Goal: Transaction & Acquisition: Purchase product/service

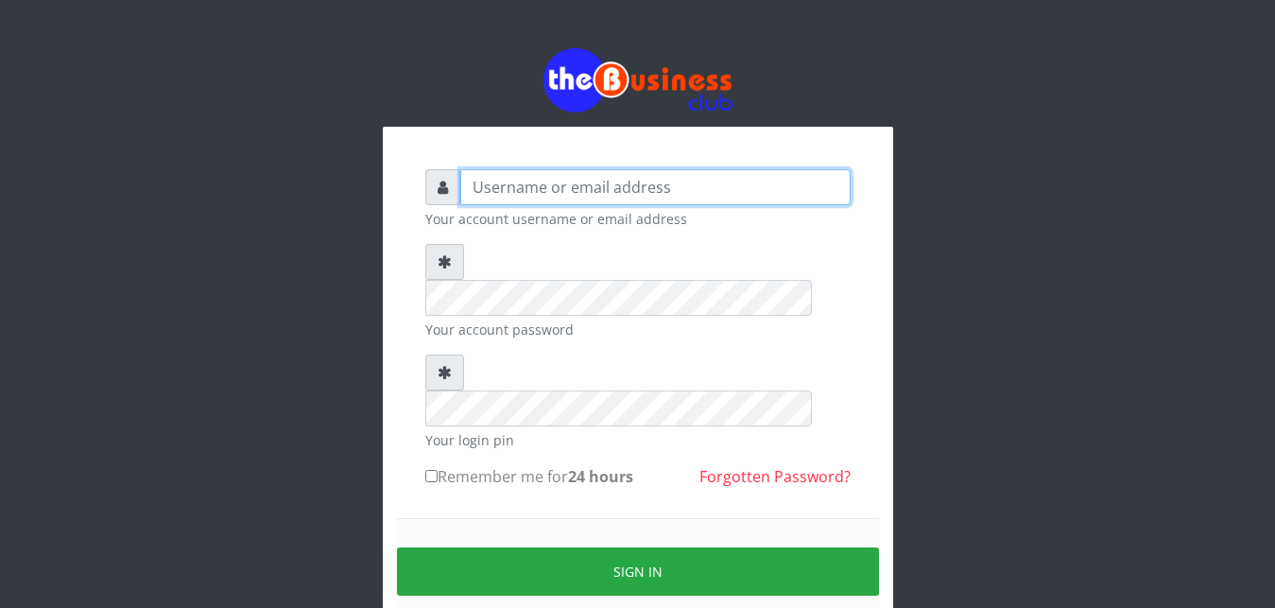
click at [502, 191] on input "text" at bounding box center [655, 187] width 390 height 36
type input "abujah"
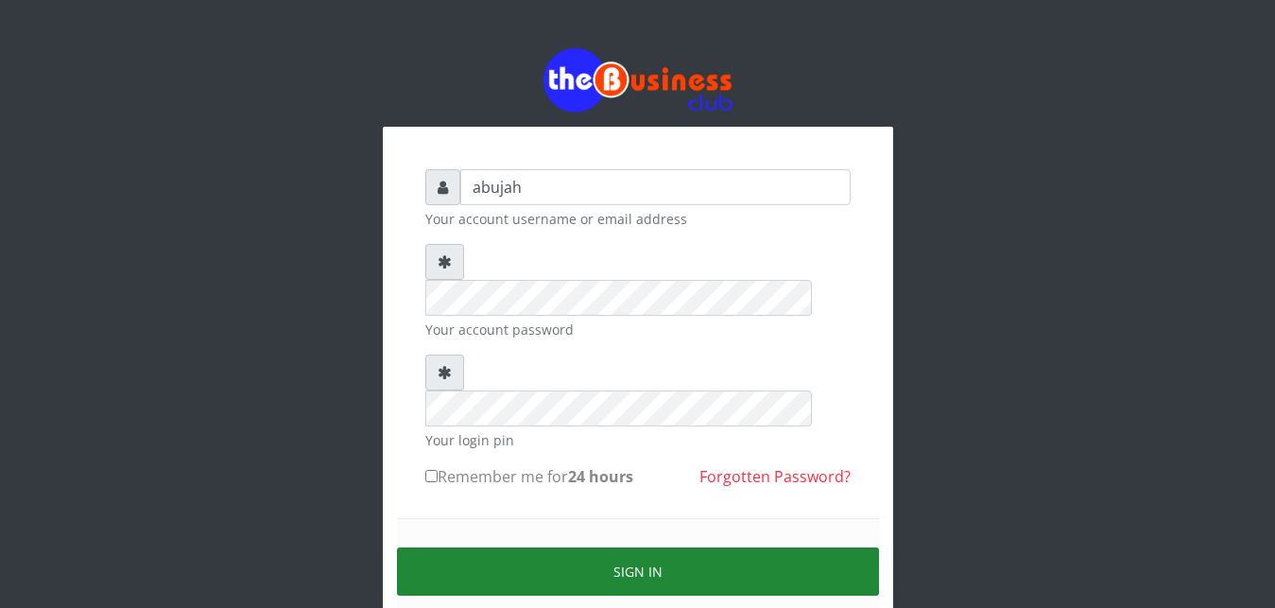
click at [596, 547] on button "Sign in" at bounding box center [638, 571] width 482 height 48
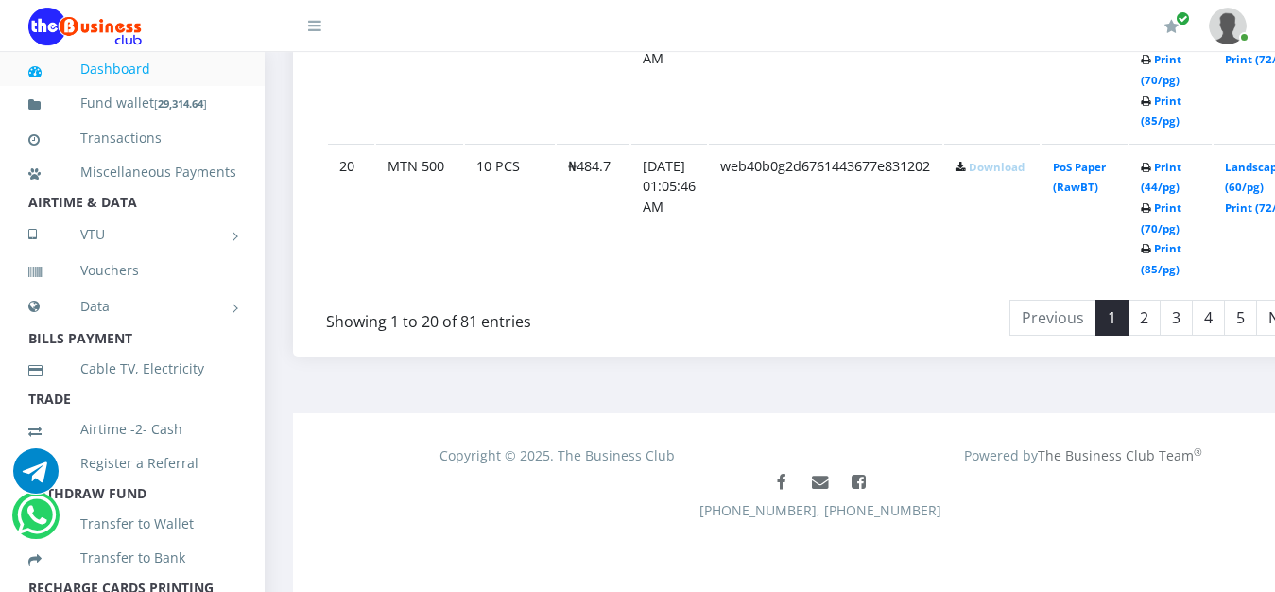
scroll to position [3870, 0]
click at [1161, 328] on link "2" at bounding box center [1144, 318] width 33 height 36
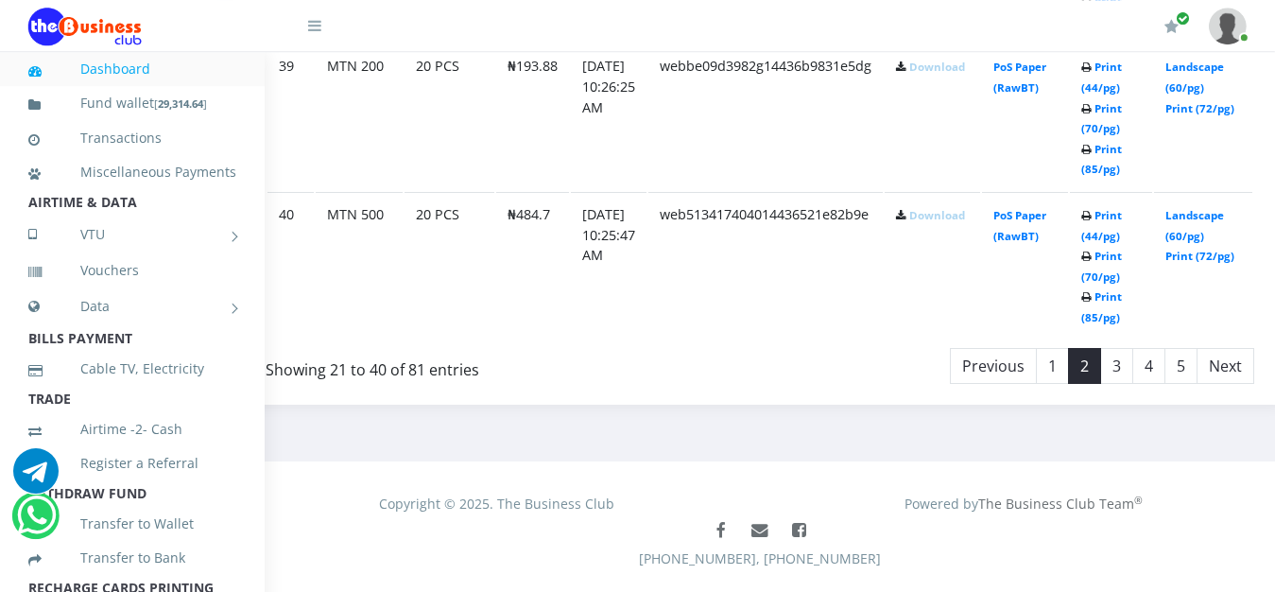
scroll to position [3870, 61]
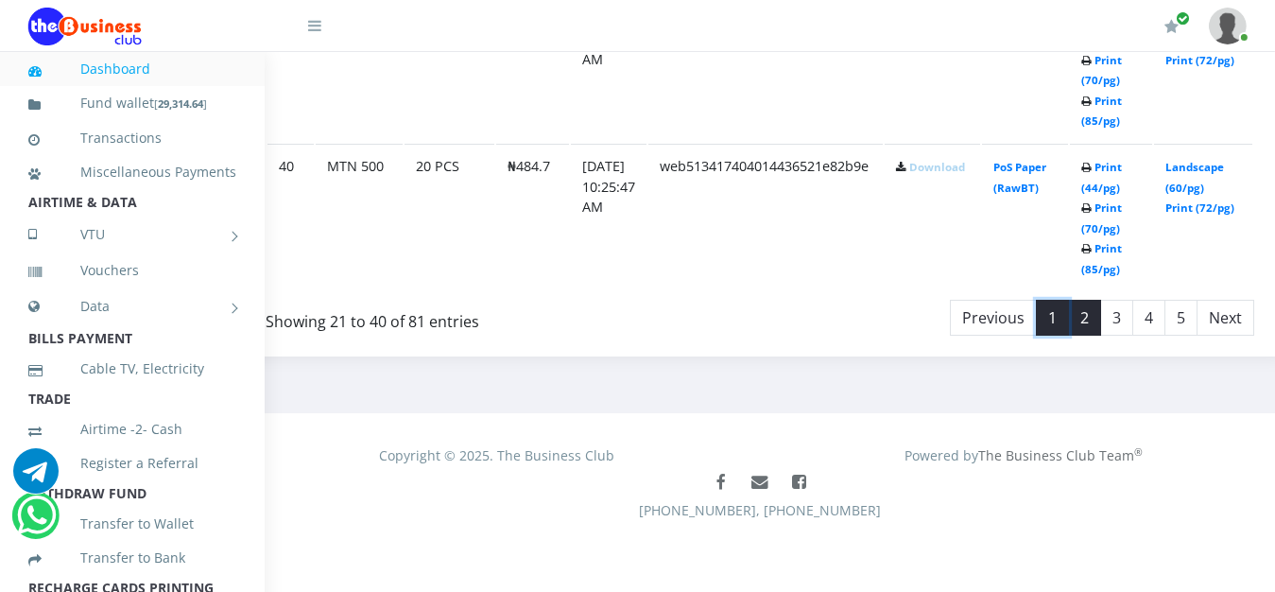
click at [1069, 321] on link "1" at bounding box center [1052, 318] width 33 height 36
click at [1100, 322] on link "2" at bounding box center [1083, 318] width 33 height 36
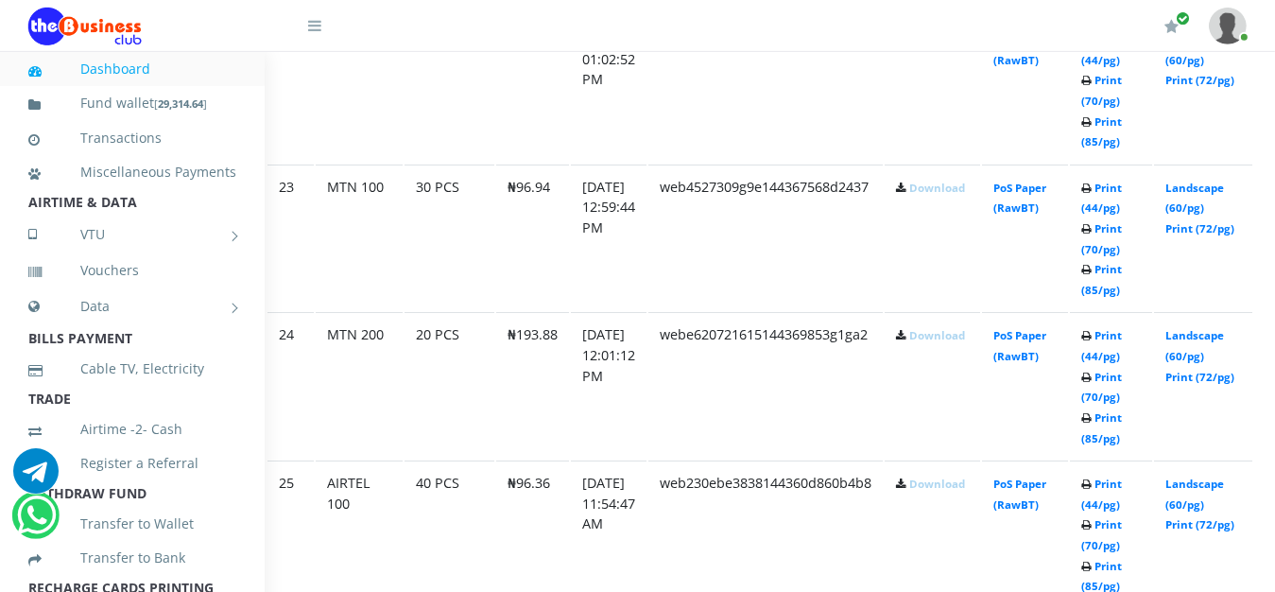
scroll to position [1314, 61]
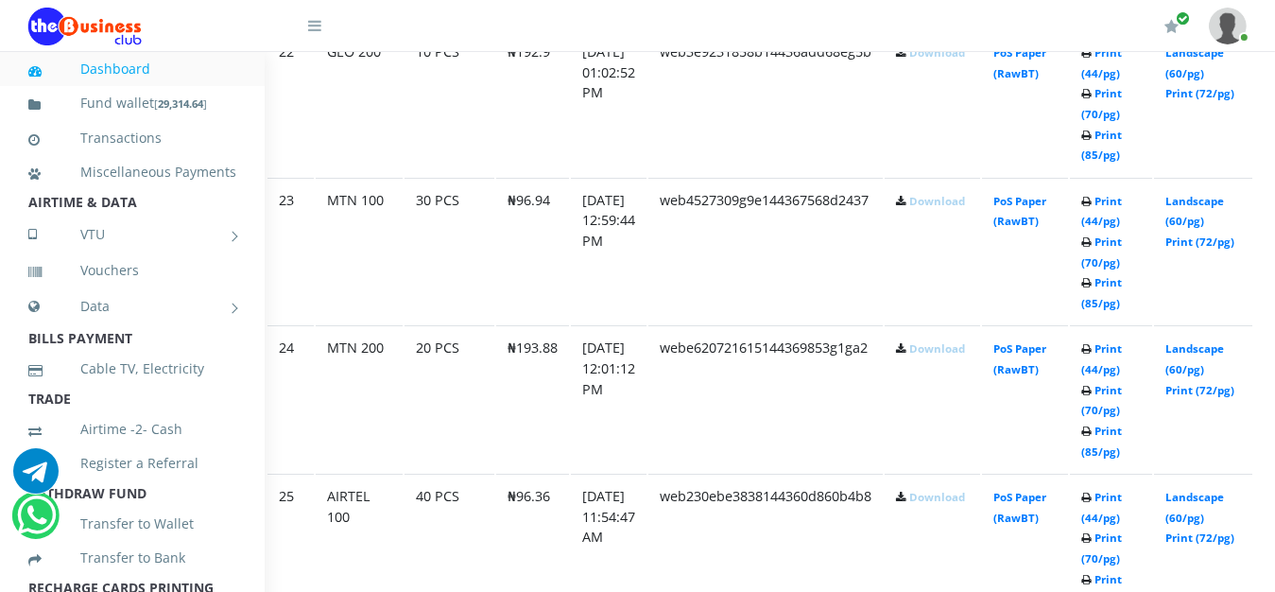
click at [965, 352] on link "Download" at bounding box center [938, 348] width 56 height 14
click at [962, 355] on link "Download" at bounding box center [938, 348] width 56 height 14
click at [764, 176] on td "webe620721615144369853g1ga2" at bounding box center [766, 102] width 234 height 147
click at [962, 355] on link "Download" at bounding box center [938, 348] width 56 height 14
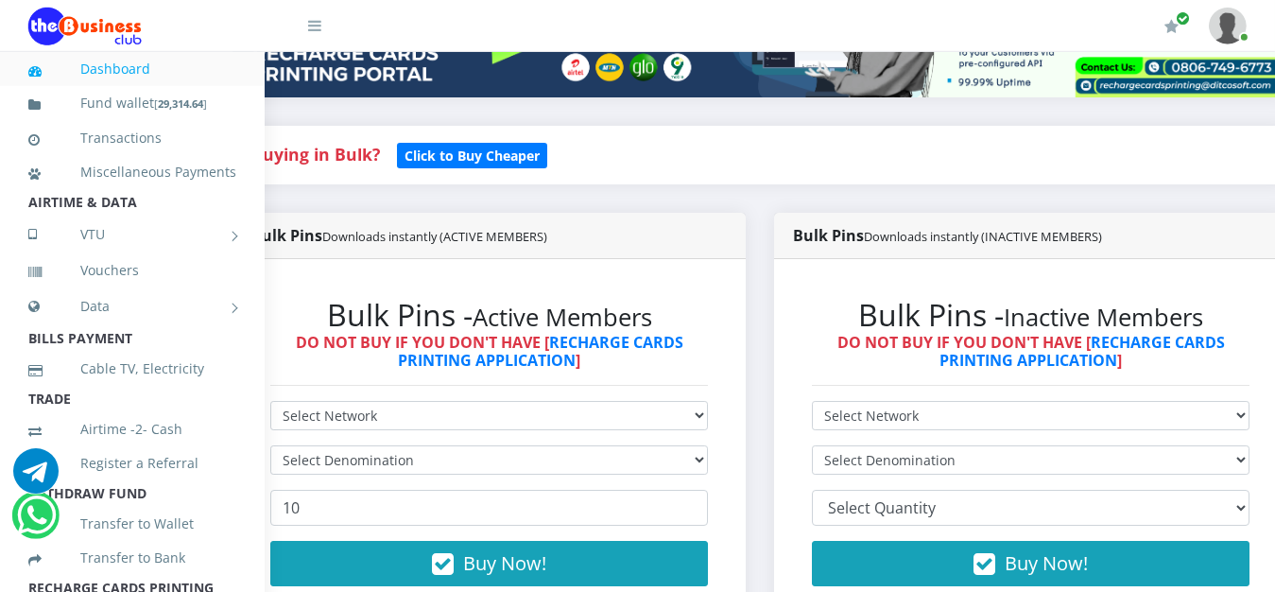
scroll to position [354, 61]
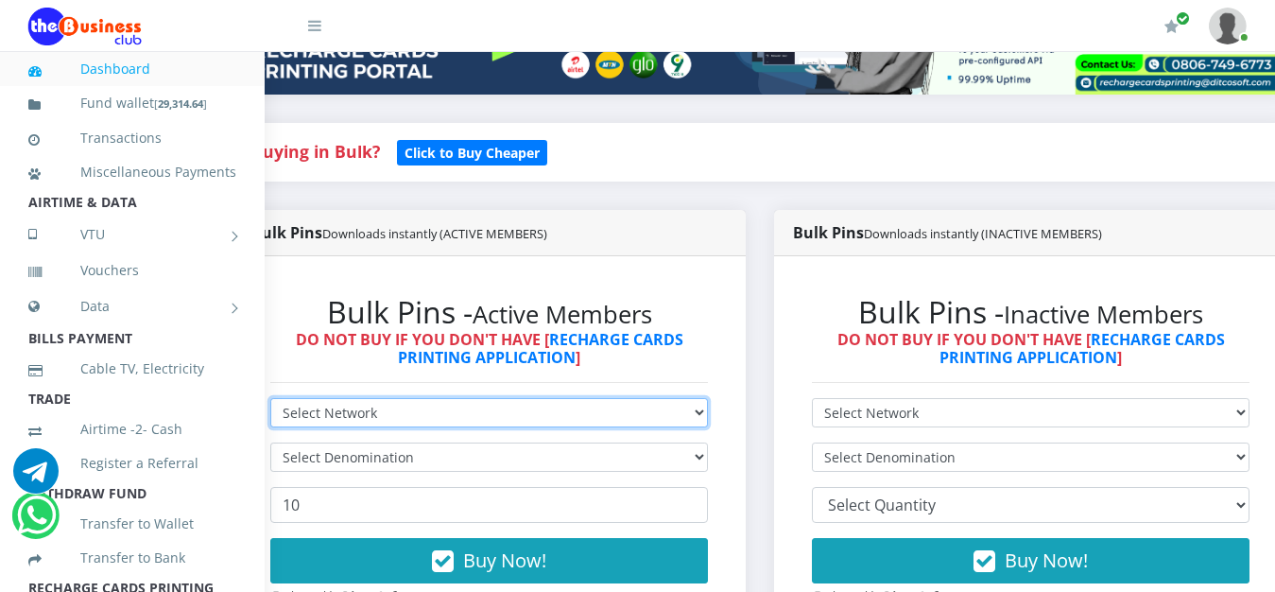
select select "MTN"
click option "MTN" at bounding box center [0, 0] width 0 height 0
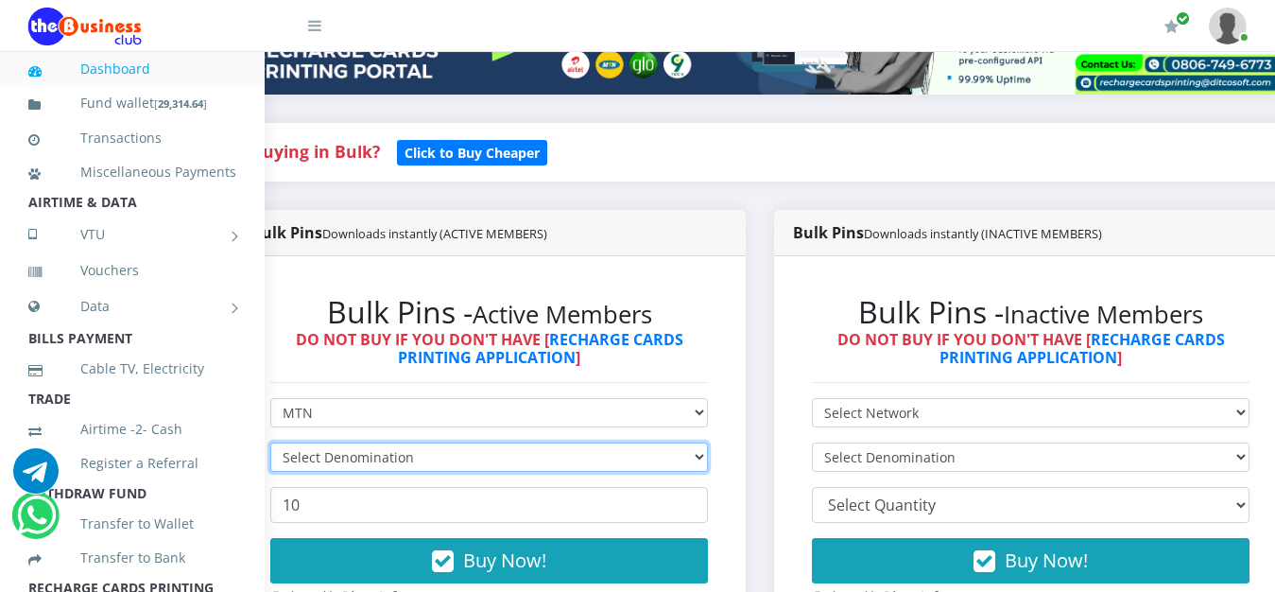
click at [270, 442] on select "Select Denomination" at bounding box center [489, 456] width 438 height 29
click option "Select Denomination" at bounding box center [0, 0] width 0 height 0
click at [270, 442] on select "Select Denomination" at bounding box center [489, 456] width 438 height 29
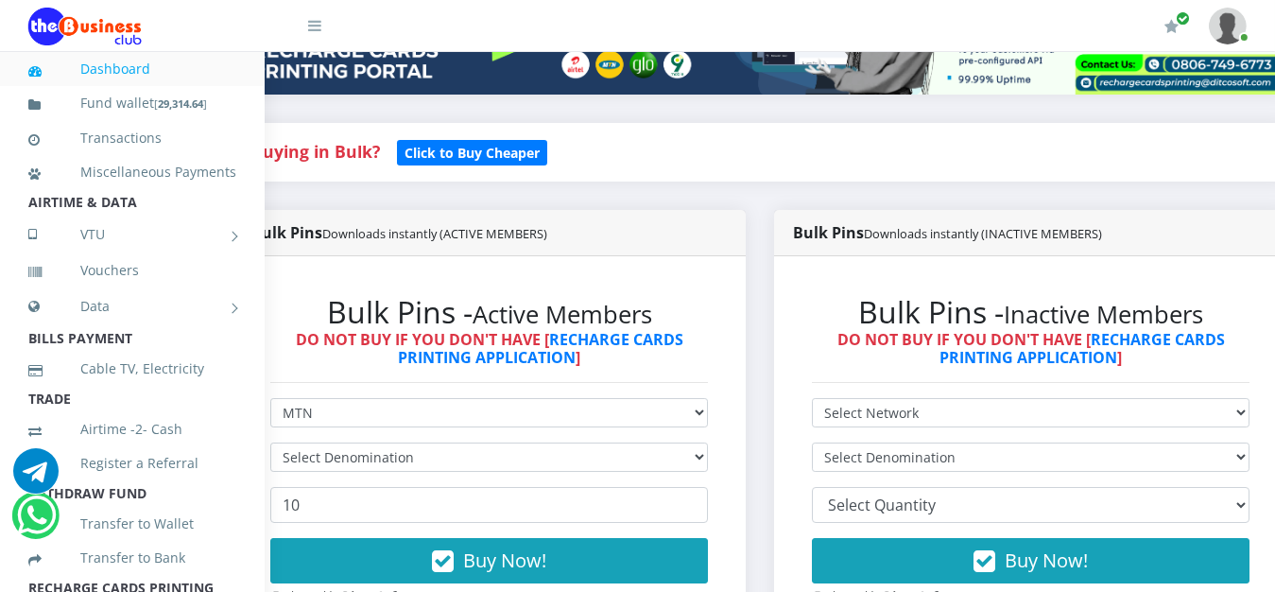
click at [760, 430] on div "Bulk Pins Downloads instantly (ACTIVE MEMBERS) Bulk Pins - Active Members DO NO…" at bounding box center [489, 441] width 542 height 462
drag, startPoint x: 228, startPoint y: 394, endPoint x: 241, endPoint y: 446, distance: 53.7
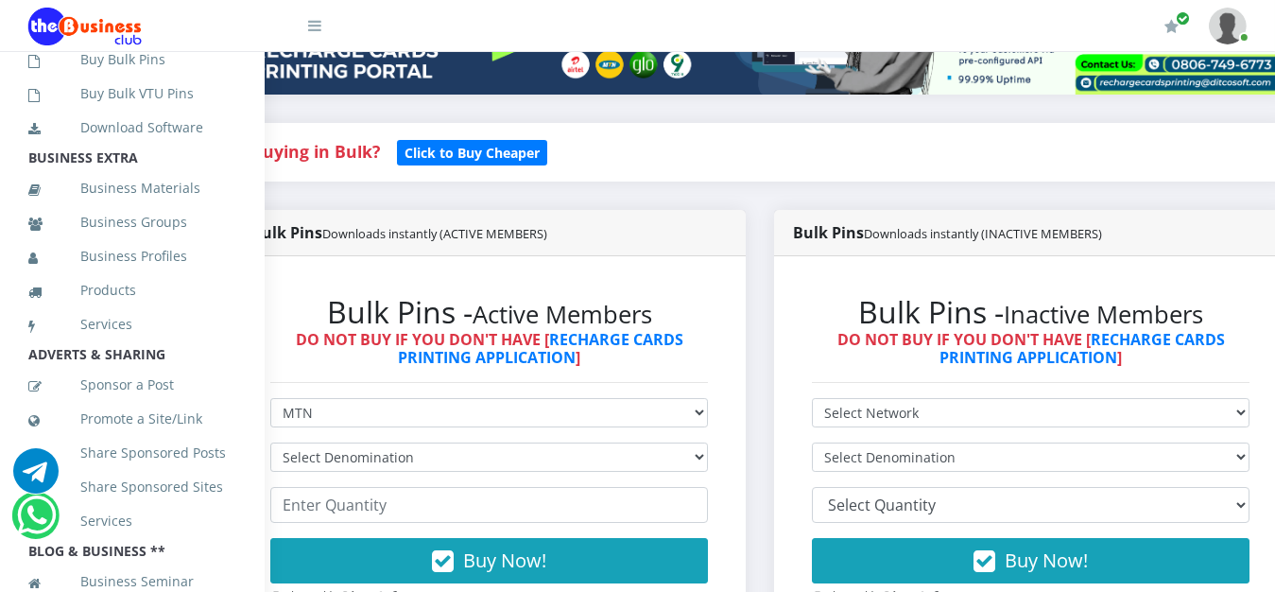
scroll to position [530, 0]
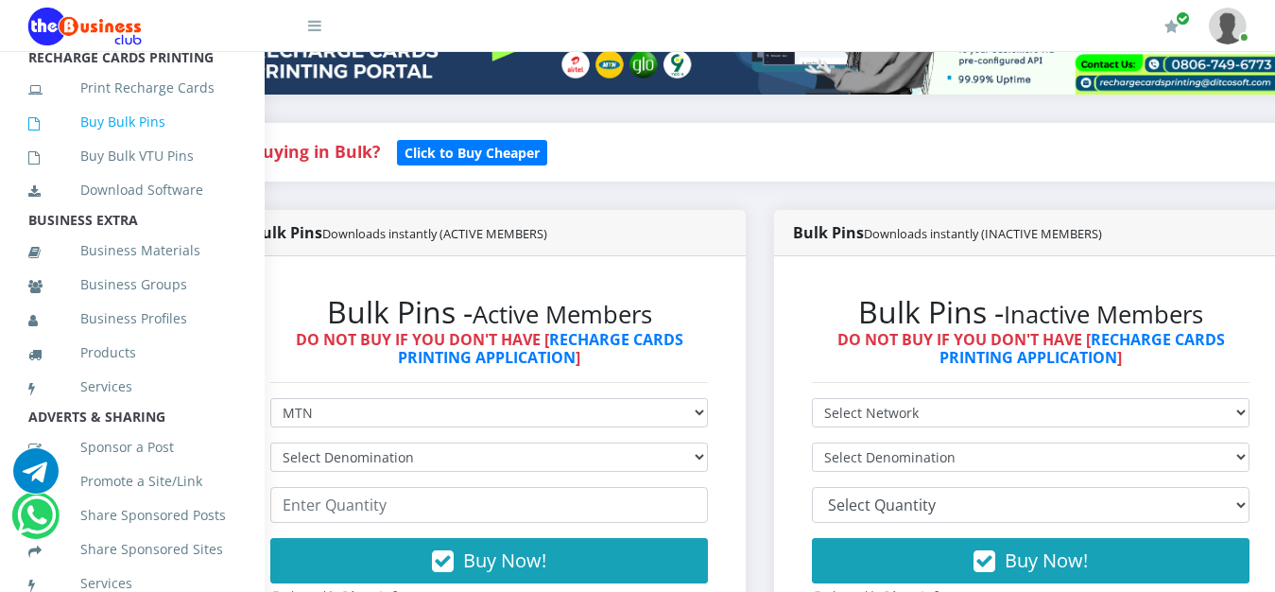
click at [165, 144] on link "Buy Bulk Pins" at bounding box center [132, 121] width 208 height 43
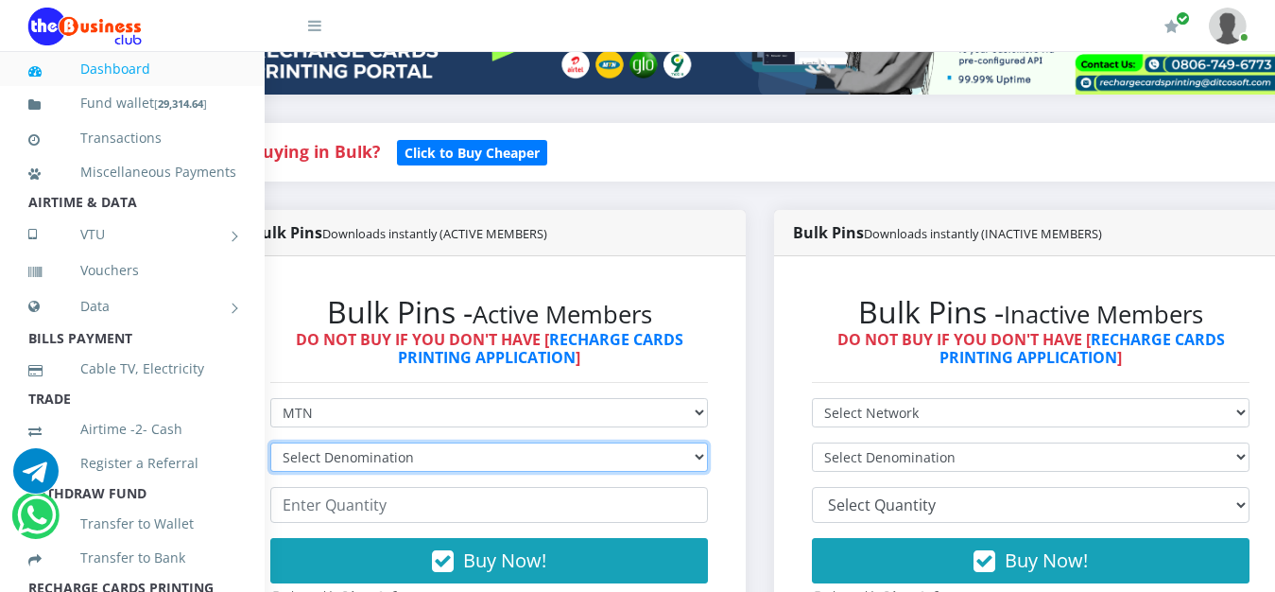
click at [270, 442] on select "Select Denomination MTN NGN100 - ₦96.94 MTN NGN200 - ₦193.88 MTN NGN400 - ₦387.…" at bounding box center [489, 456] width 438 height 29
select select "96.94-100"
click option "MTN NGN100 - ₦96.94" at bounding box center [0, 0] width 0 height 0
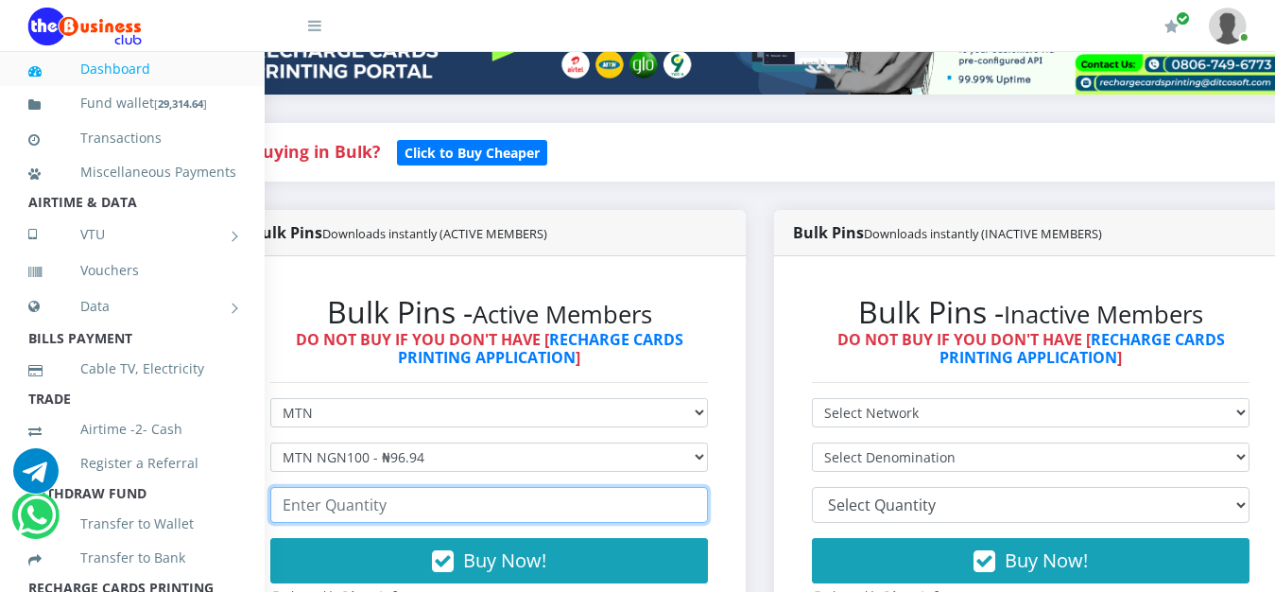
click at [387, 510] on input "number" at bounding box center [489, 505] width 438 height 36
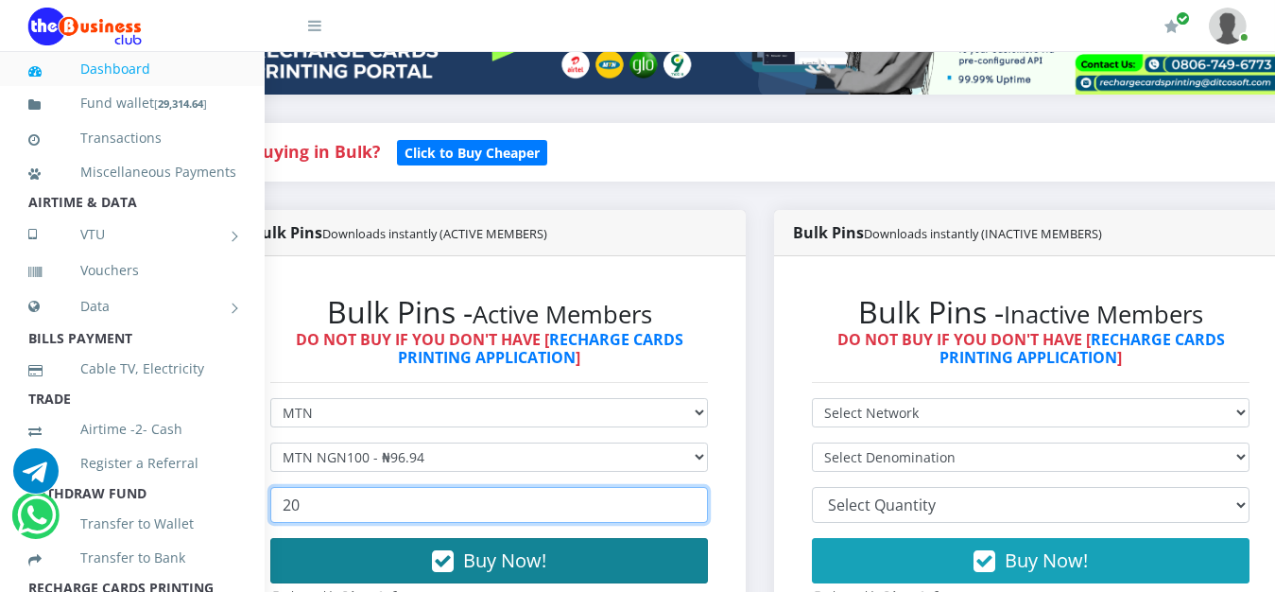
type input "20"
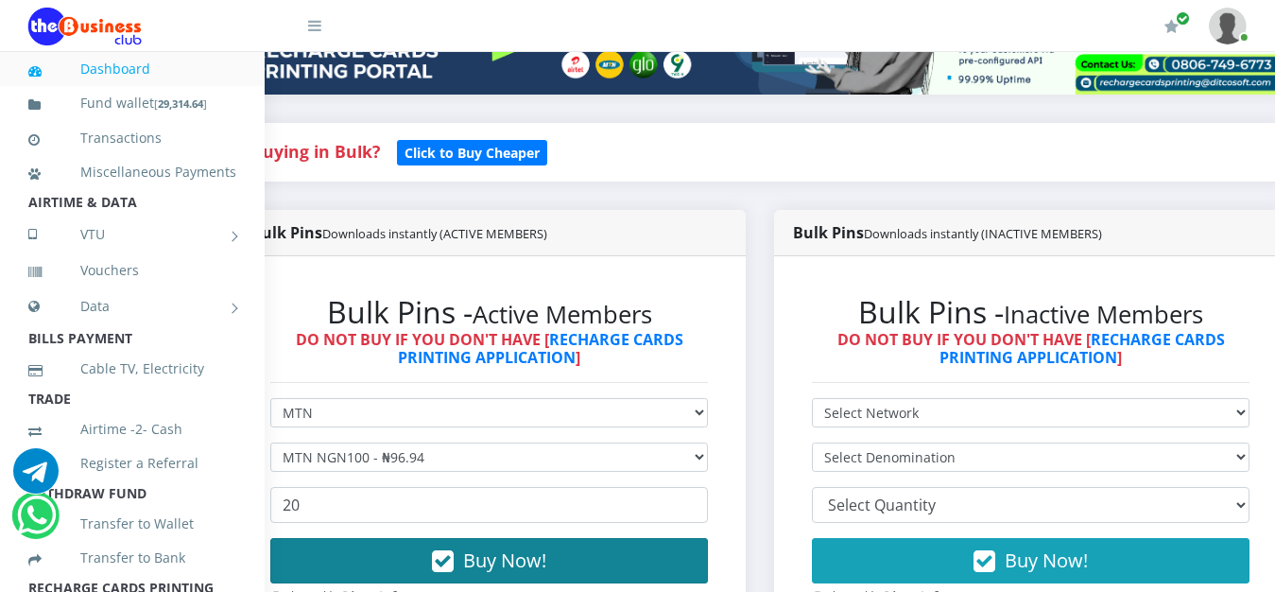
click at [485, 569] on span "Buy Now!" at bounding box center [504, 560] width 83 height 26
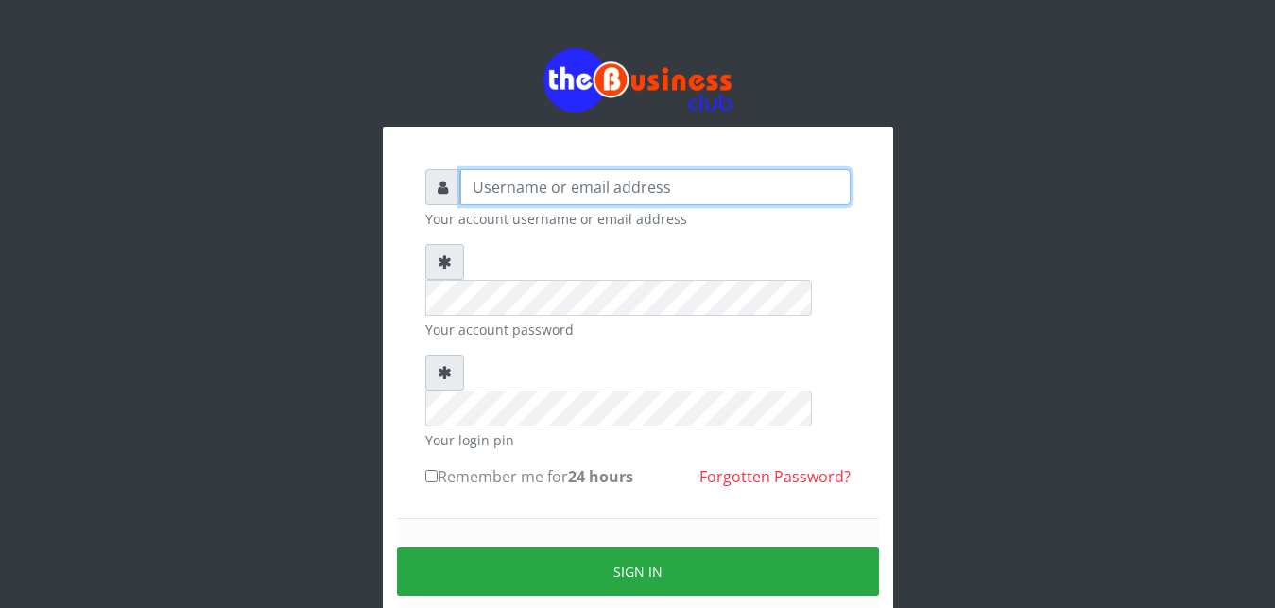
click at [505, 190] on input "text" at bounding box center [655, 187] width 390 height 36
type input "abujah"
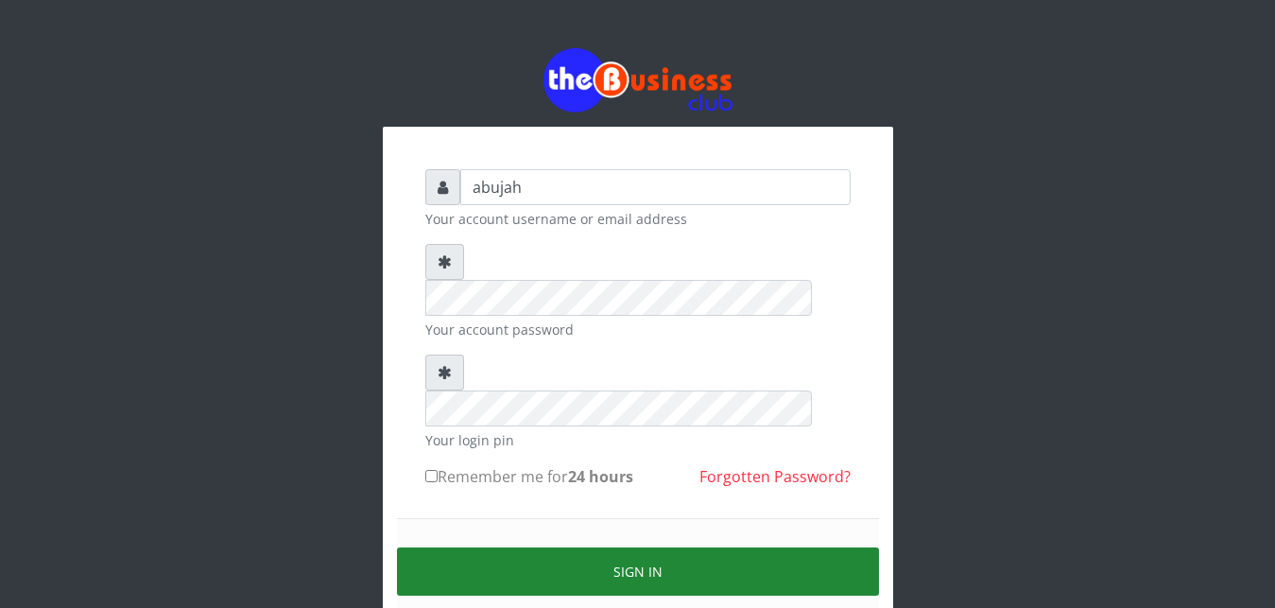
click at [577, 547] on button "Sign in" at bounding box center [638, 571] width 482 height 48
